Goal: Entertainment & Leisure: Consume media (video, audio)

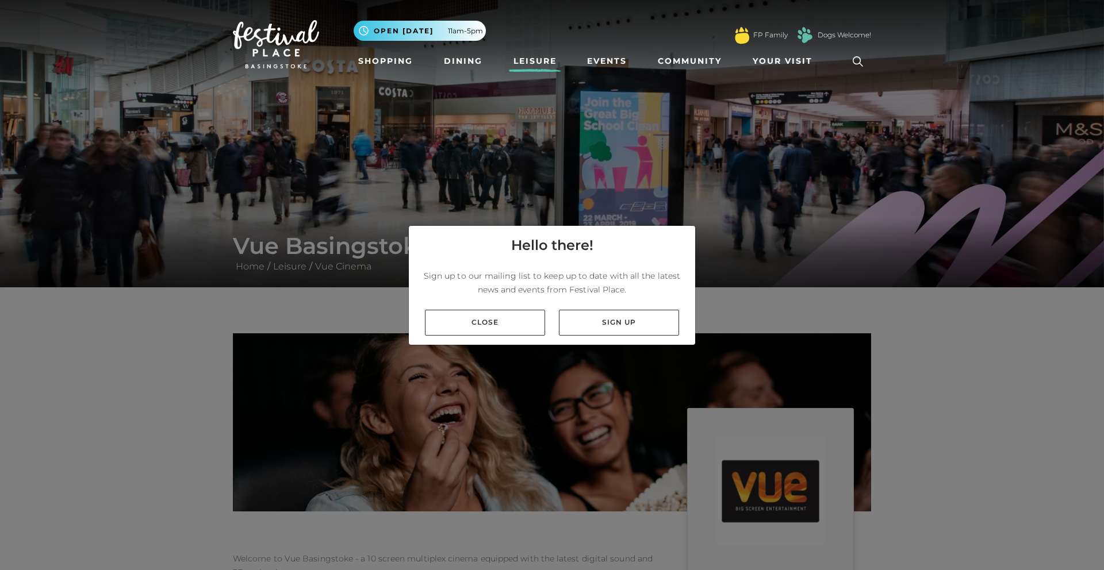
scroll to position [5, 0]
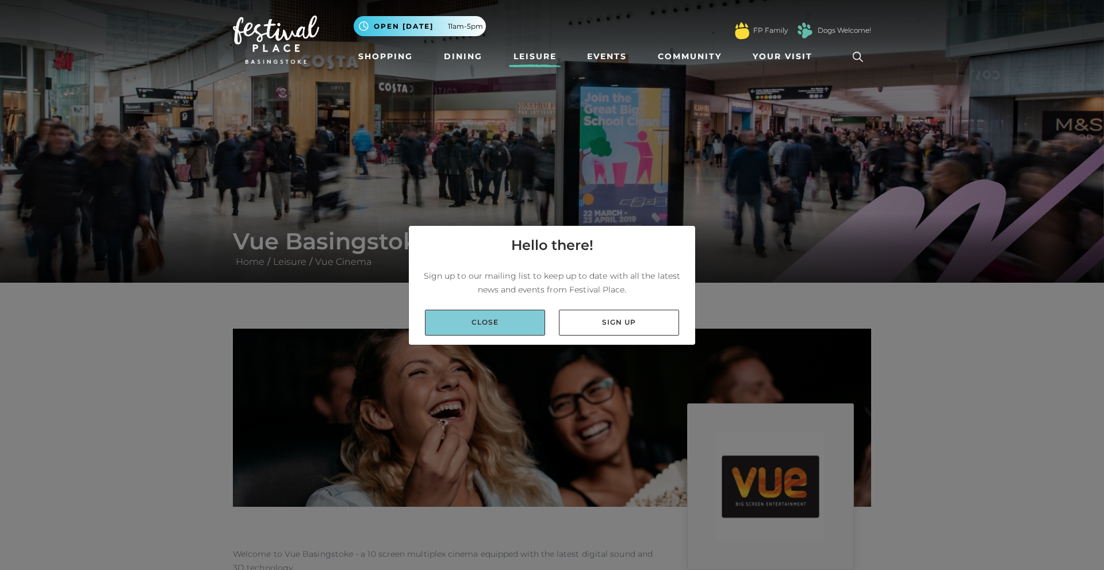
click at [489, 312] on link "Close" at bounding box center [485, 323] width 120 height 26
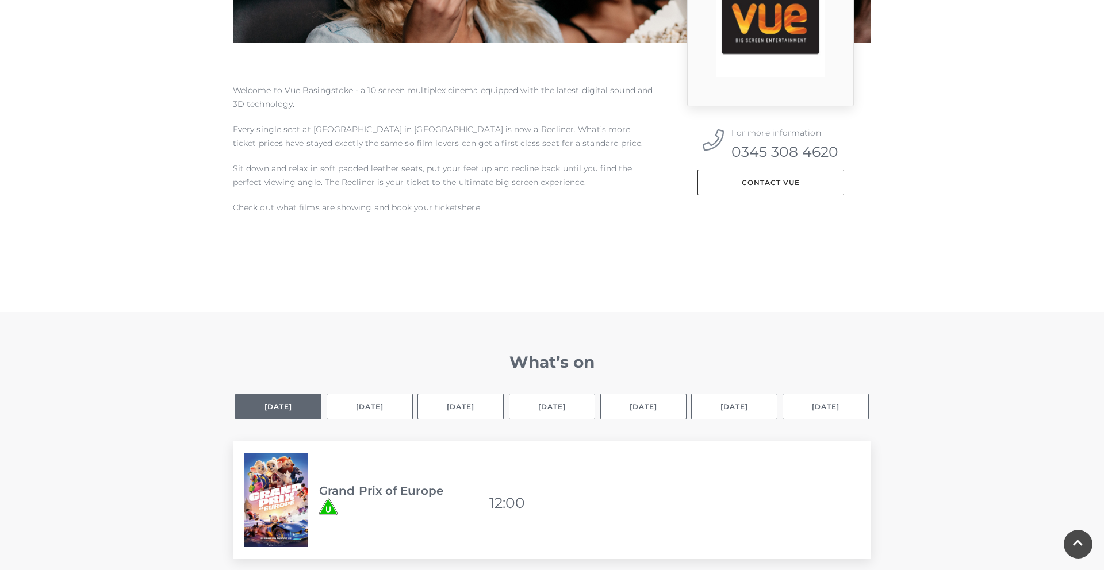
scroll to position [470, 0]
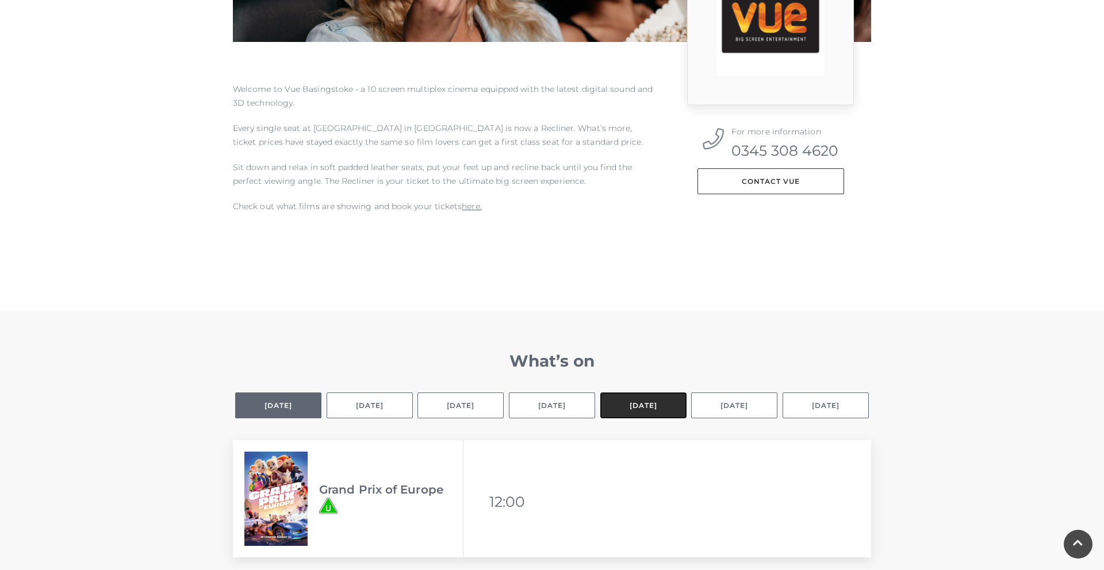
click at [644, 408] on button "[DATE]" at bounding box center [643, 406] width 86 height 26
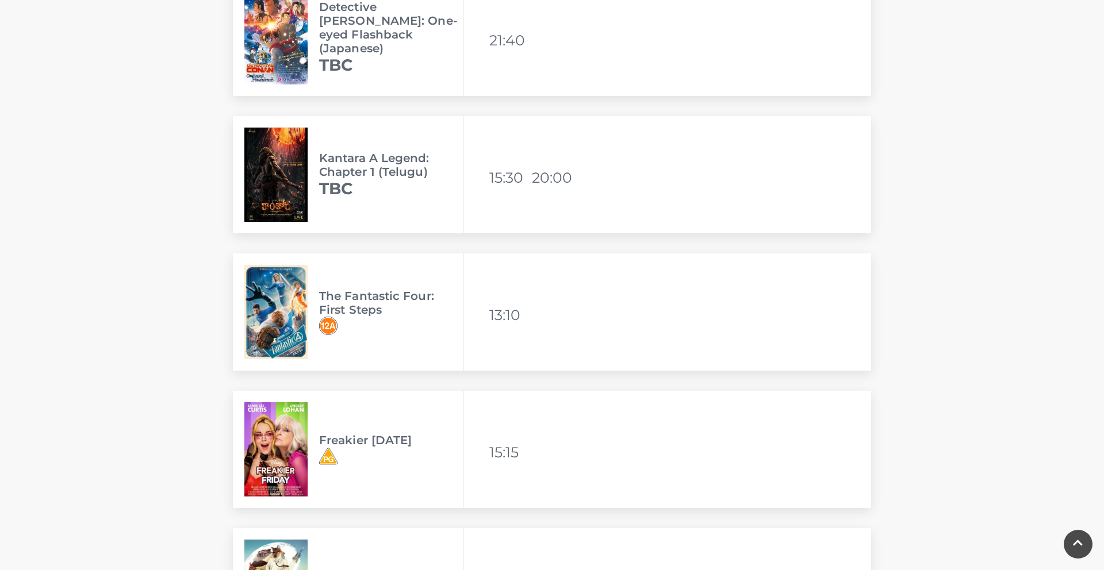
scroll to position [1477, 0]
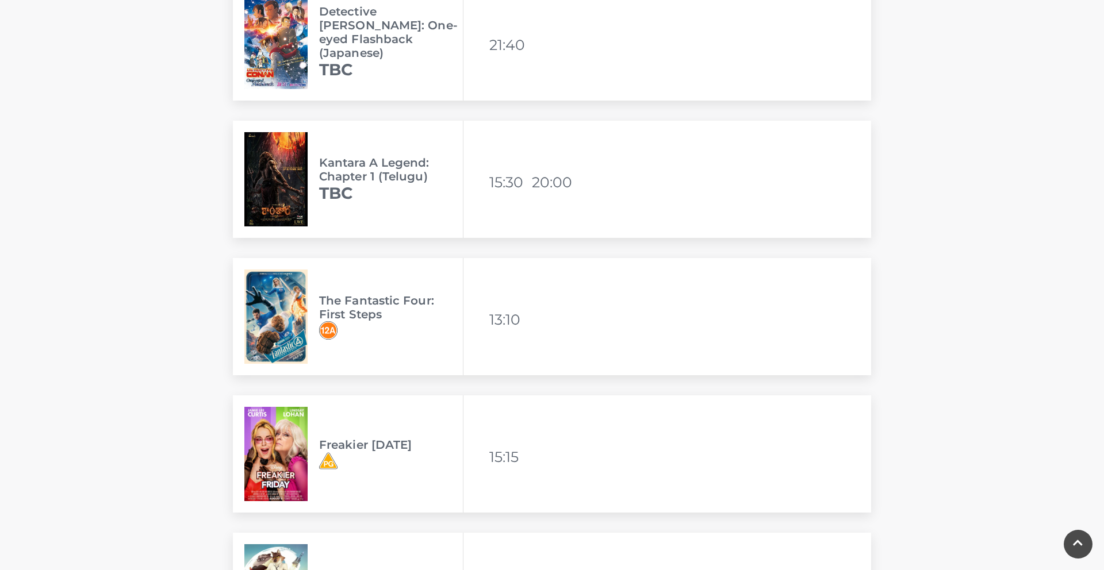
click at [411, 162] on h3 "Kantara A Legend: Chapter 1 (Telugu)" at bounding box center [391, 170] width 144 height 28
click at [411, 164] on h3 "Kantara A Legend: Chapter 1 (Telugu)" at bounding box center [391, 170] width 144 height 28
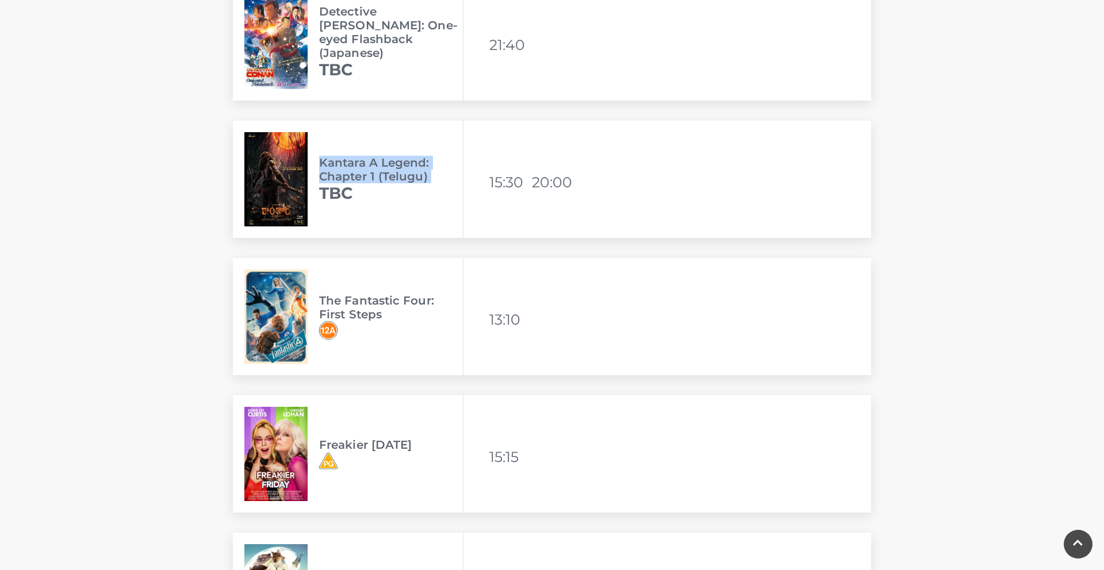
click at [411, 167] on h3 "Kantara A Legend: Chapter 1 (Telugu)" at bounding box center [391, 170] width 144 height 28
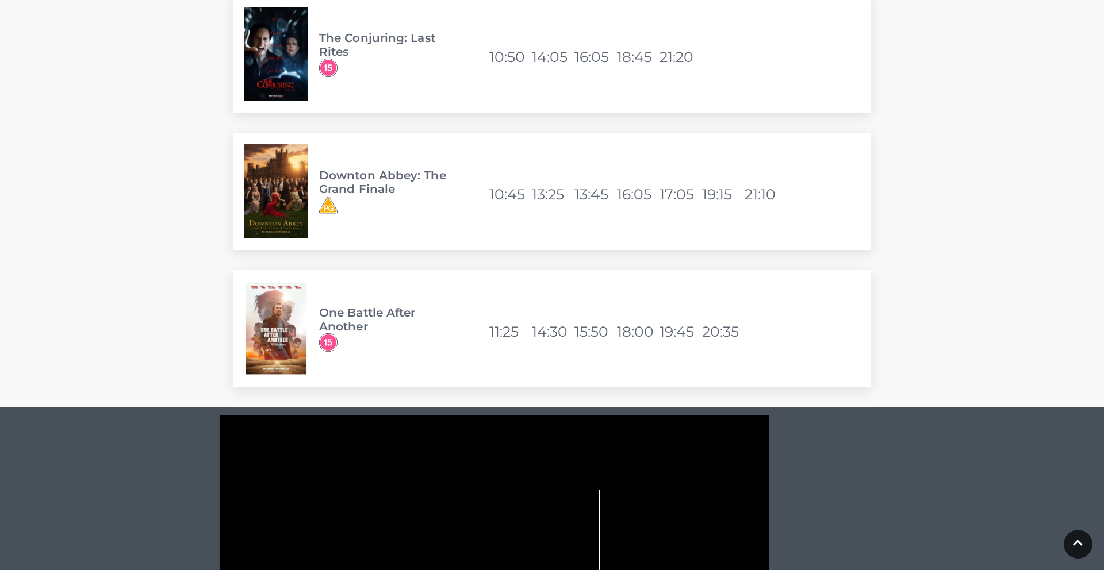
scroll to position [2978, 0]
